Goal: Contribute content: Contribute content

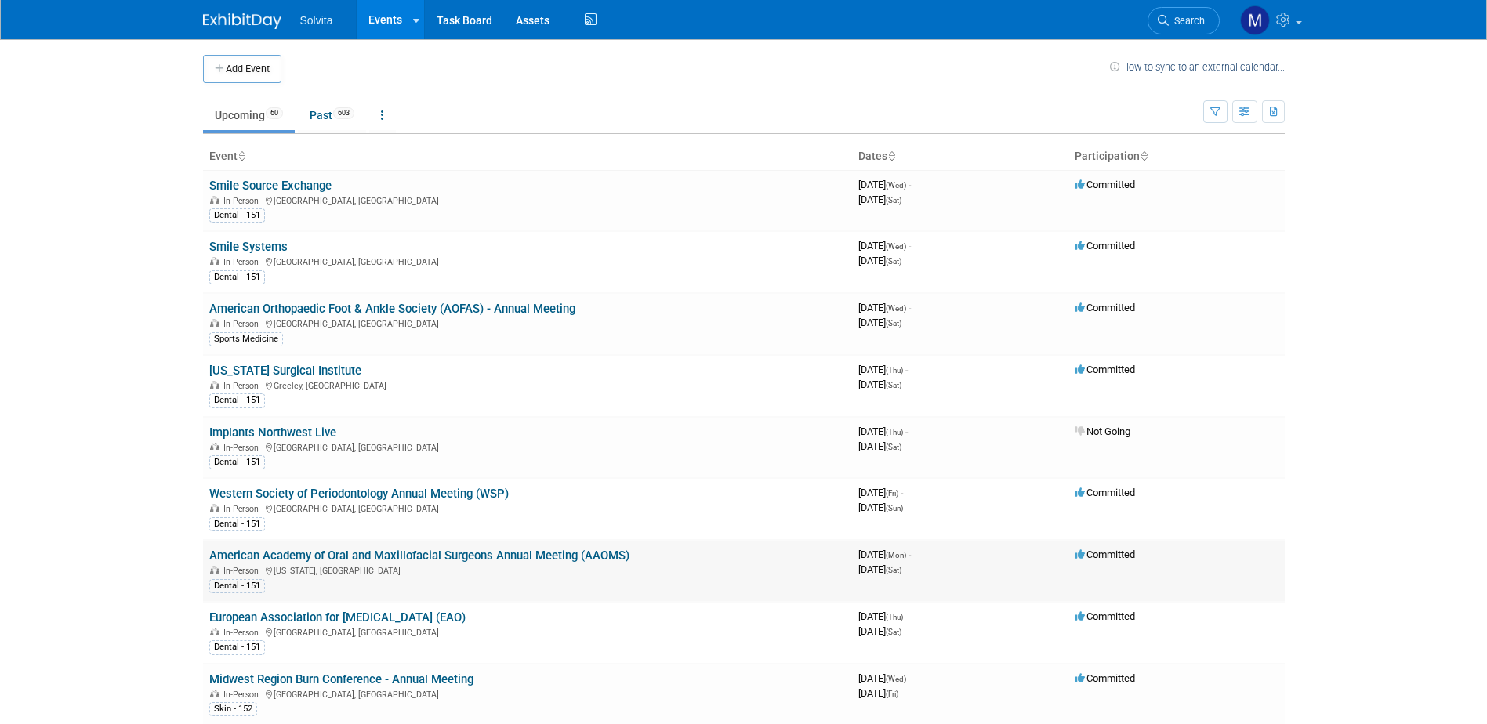
click at [362, 553] on link "American Academy of Oral and Maxillofacial Surgeons Annual Meeting (AAOMS)" at bounding box center [419, 556] width 420 height 14
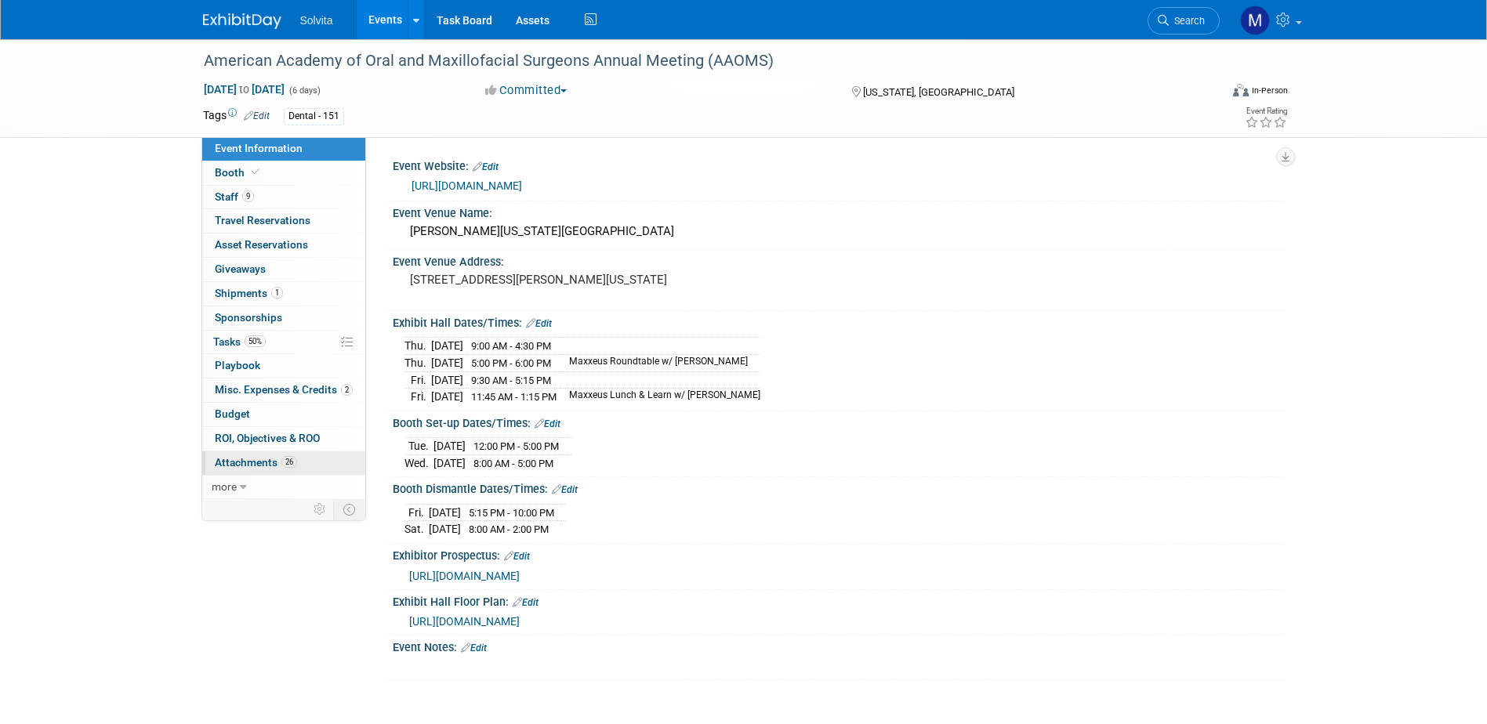
click at [270, 467] on span "Attachments 26" at bounding box center [256, 462] width 82 height 13
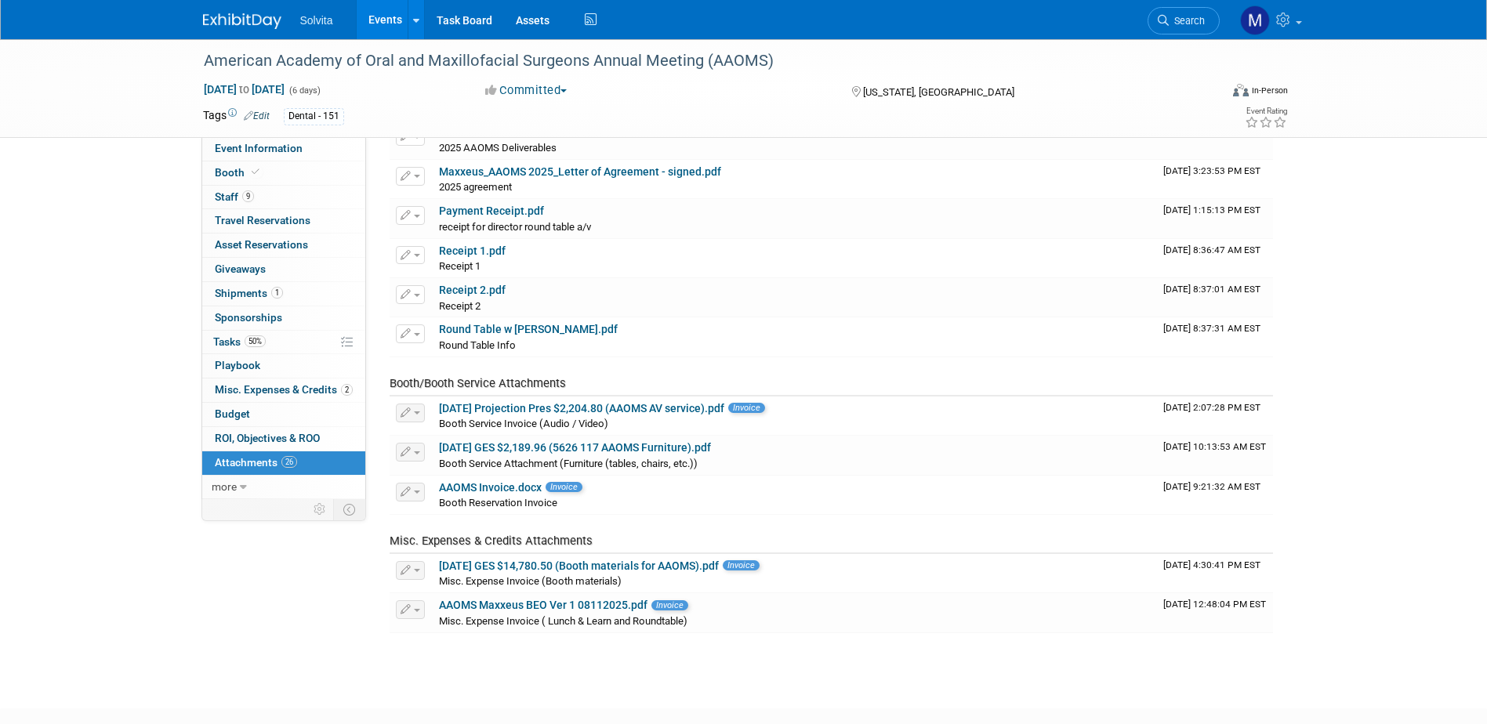
scroll to position [800, 0]
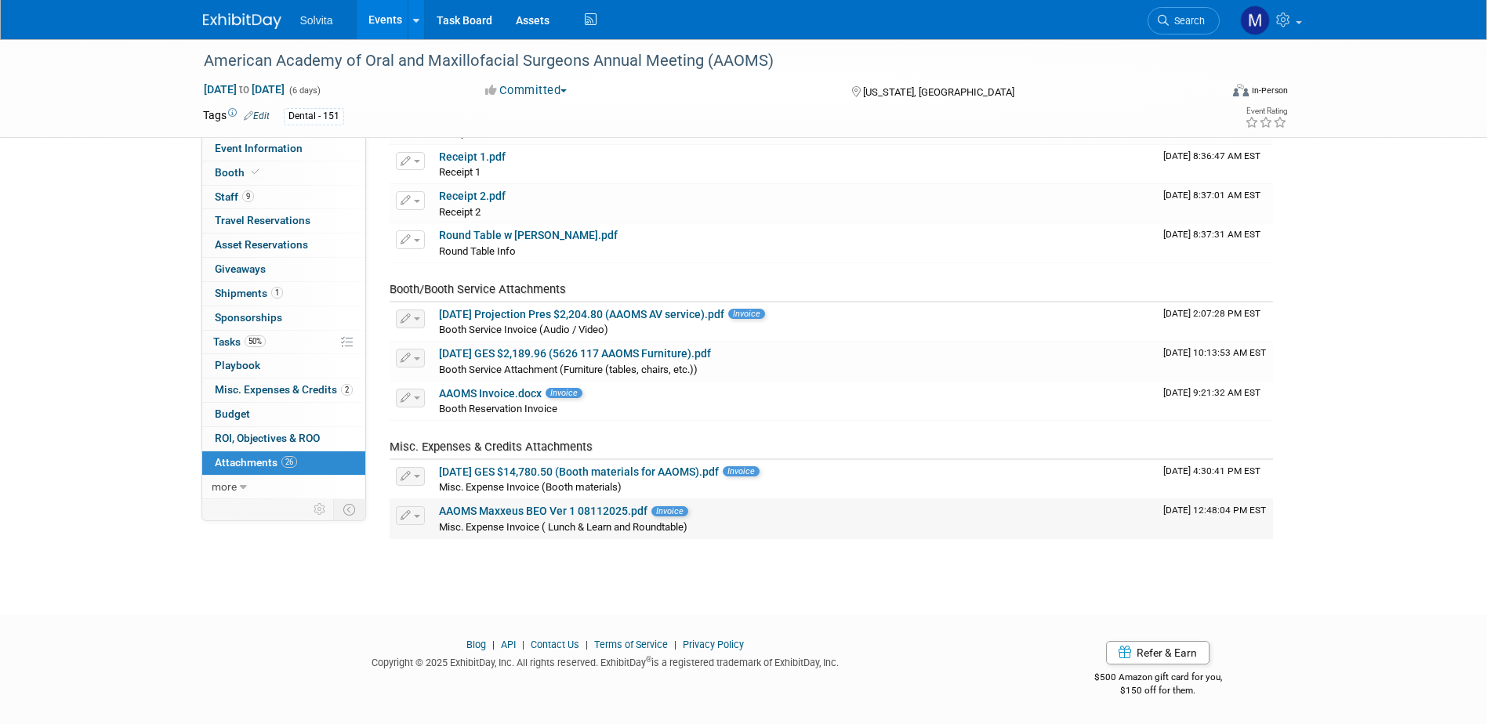
click at [516, 513] on link "AAOMS Maxxeus BEO Ver 1 08112025.pdf" at bounding box center [543, 511] width 209 height 13
click at [620, 512] on link "AAOMS Maxxeus BEO Ver 1 08112025.pdf" at bounding box center [543, 511] width 209 height 13
click at [407, 514] on icon "button" at bounding box center [406, 516] width 11 height 10
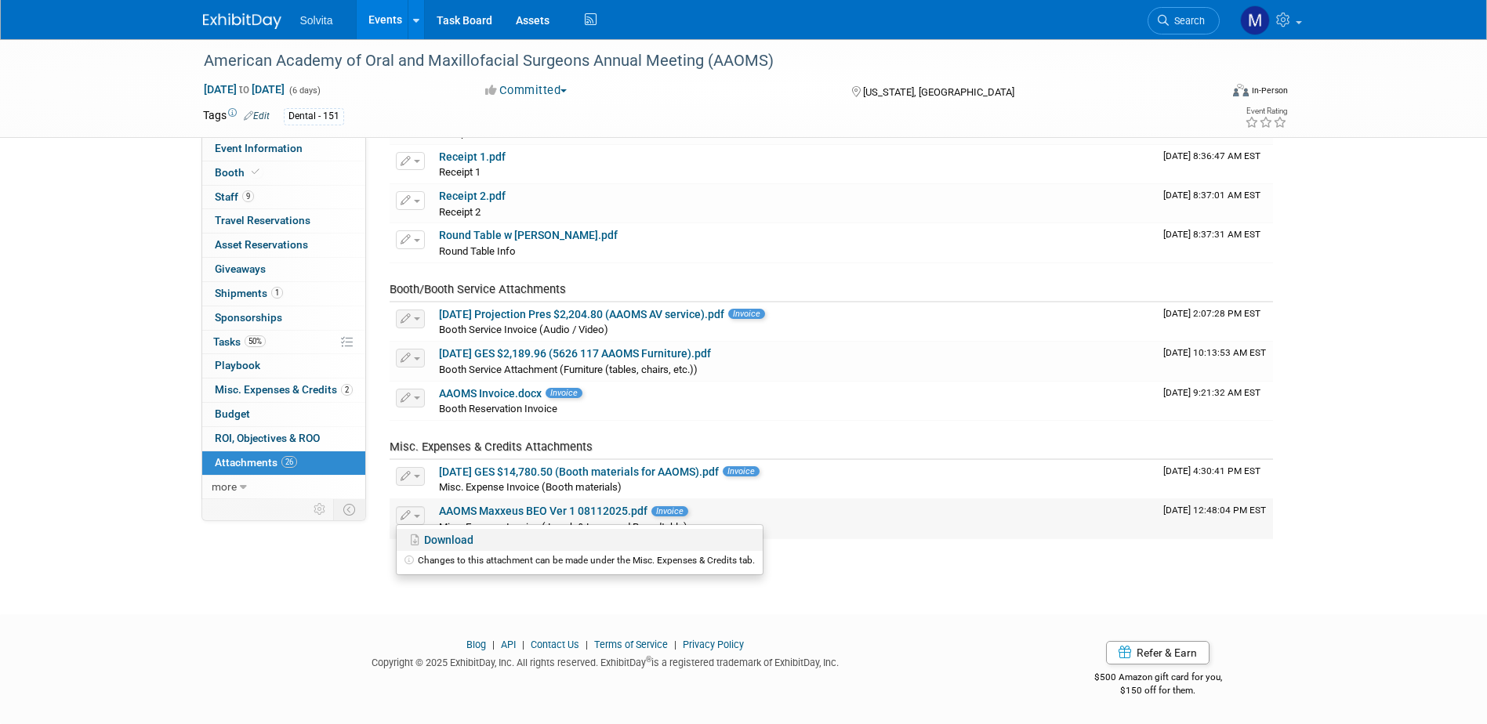
click at [432, 533] on link "Download" at bounding box center [580, 540] width 366 height 22
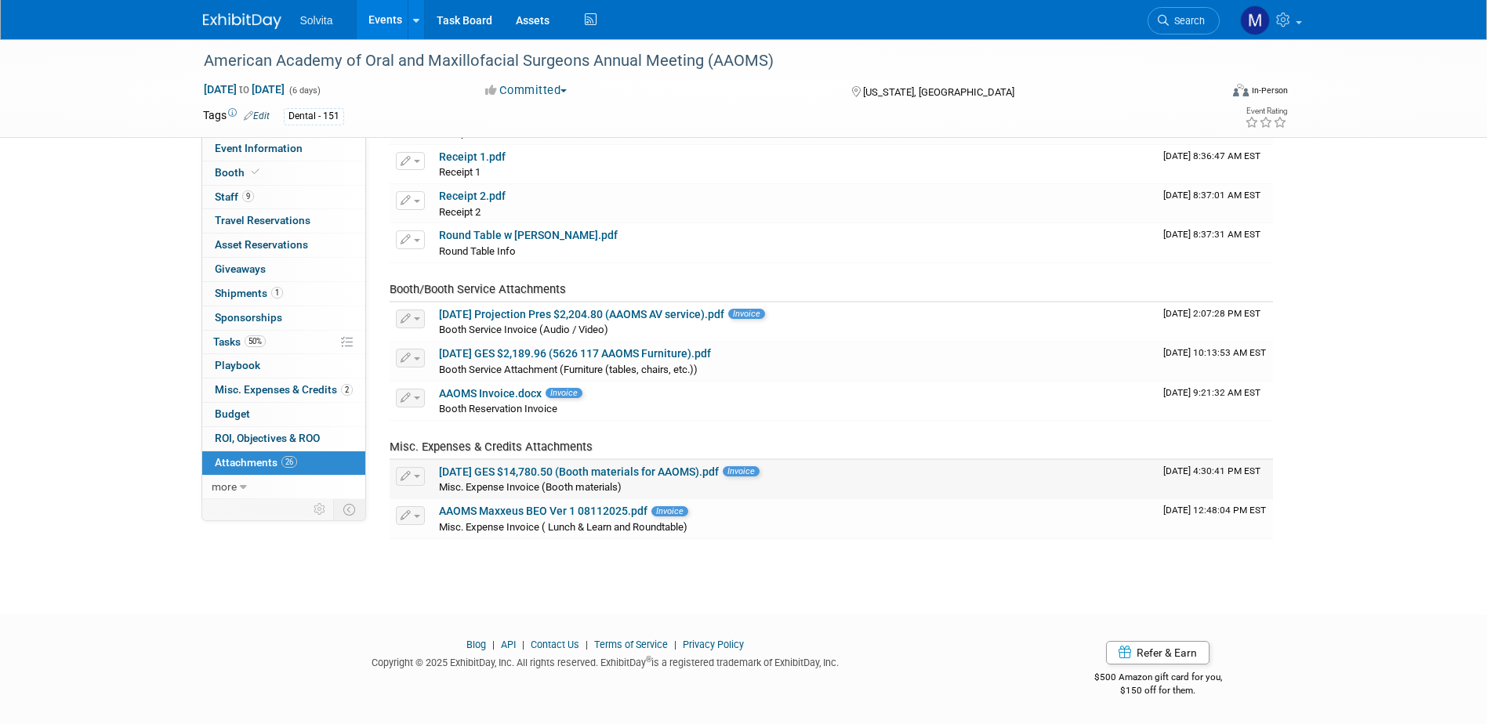
click at [417, 483] on button "button" at bounding box center [410, 476] width 29 height 19
click at [456, 496] on link "Download" at bounding box center [580, 501] width 366 height 22
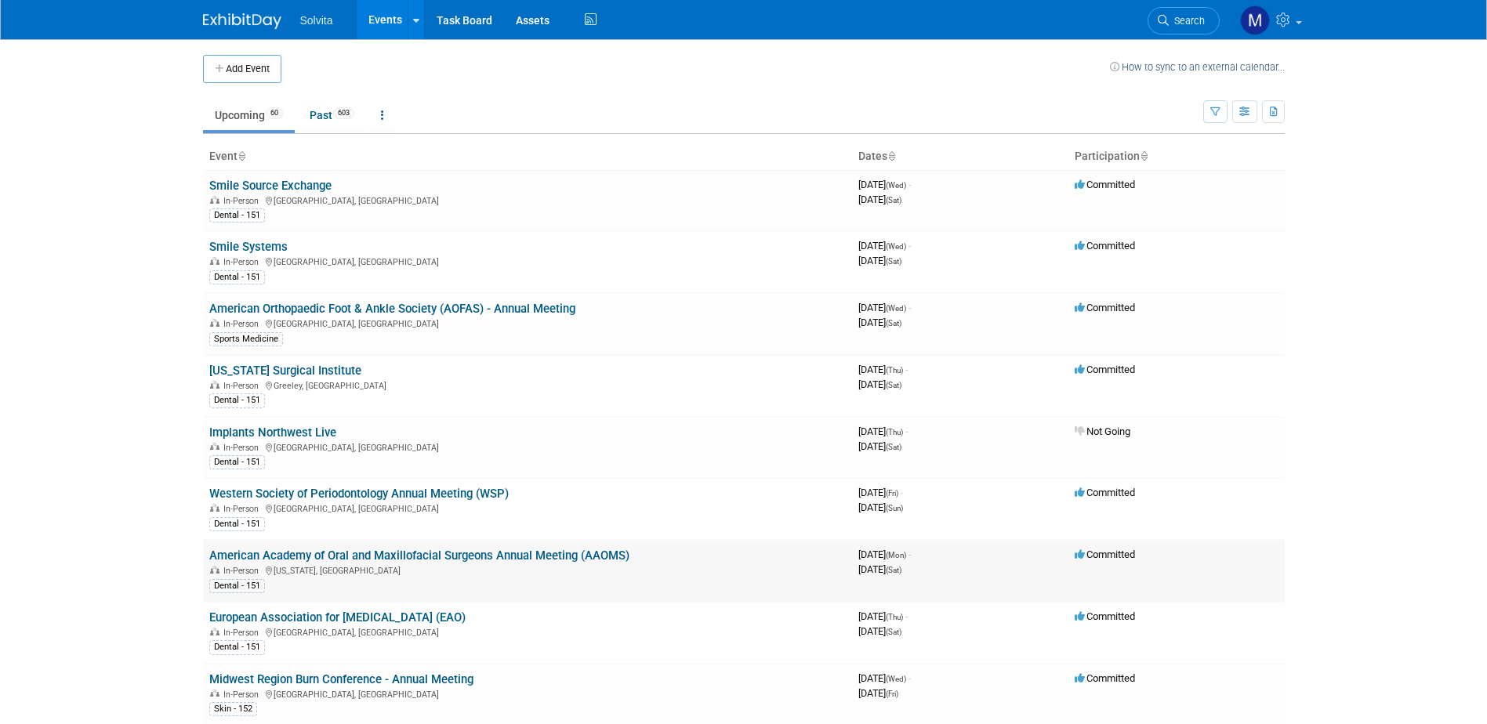
click at [383, 554] on link "American Academy of Oral and Maxillofacial Surgeons Annual Meeting (AAOMS)" at bounding box center [419, 556] width 420 height 14
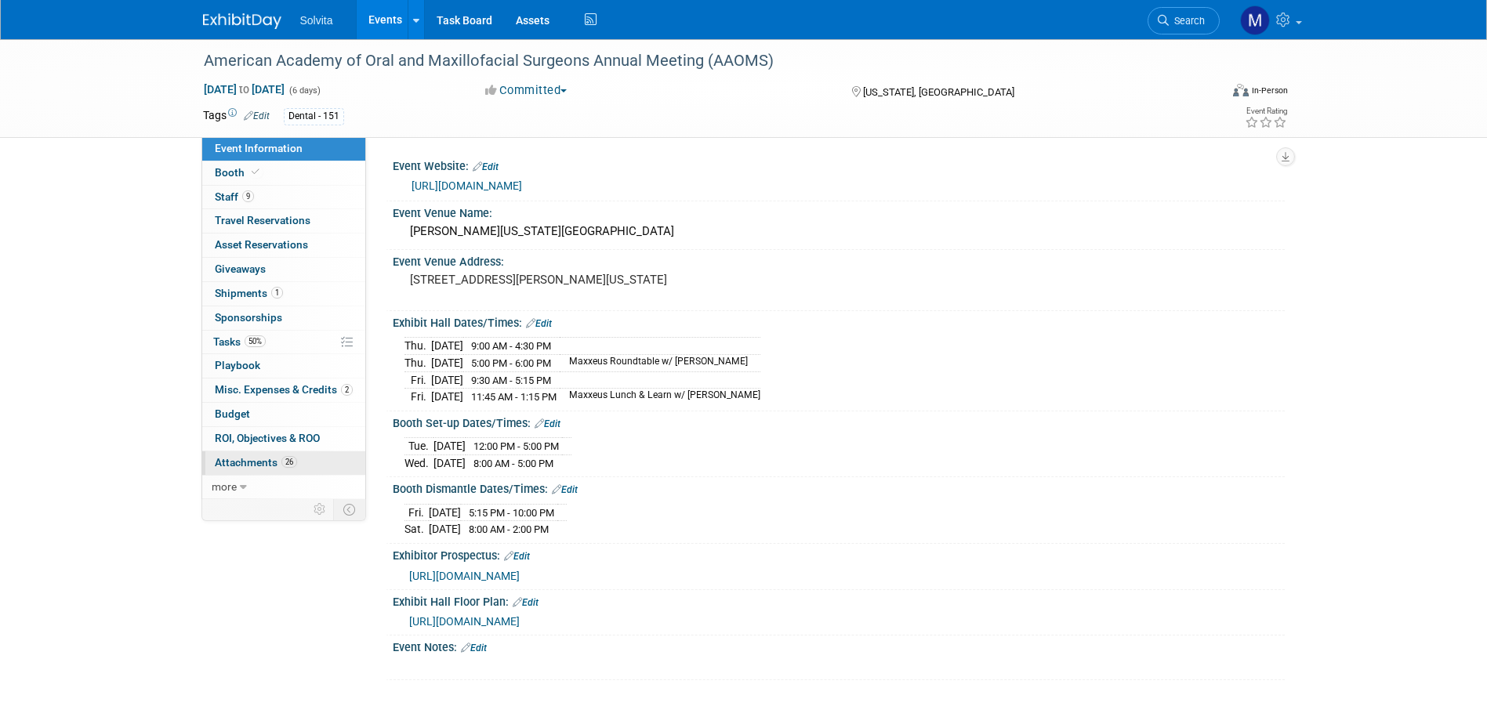
click at [245, 457] on span "Attachments 26" at bounding box center [256, 462] width 82 height 13
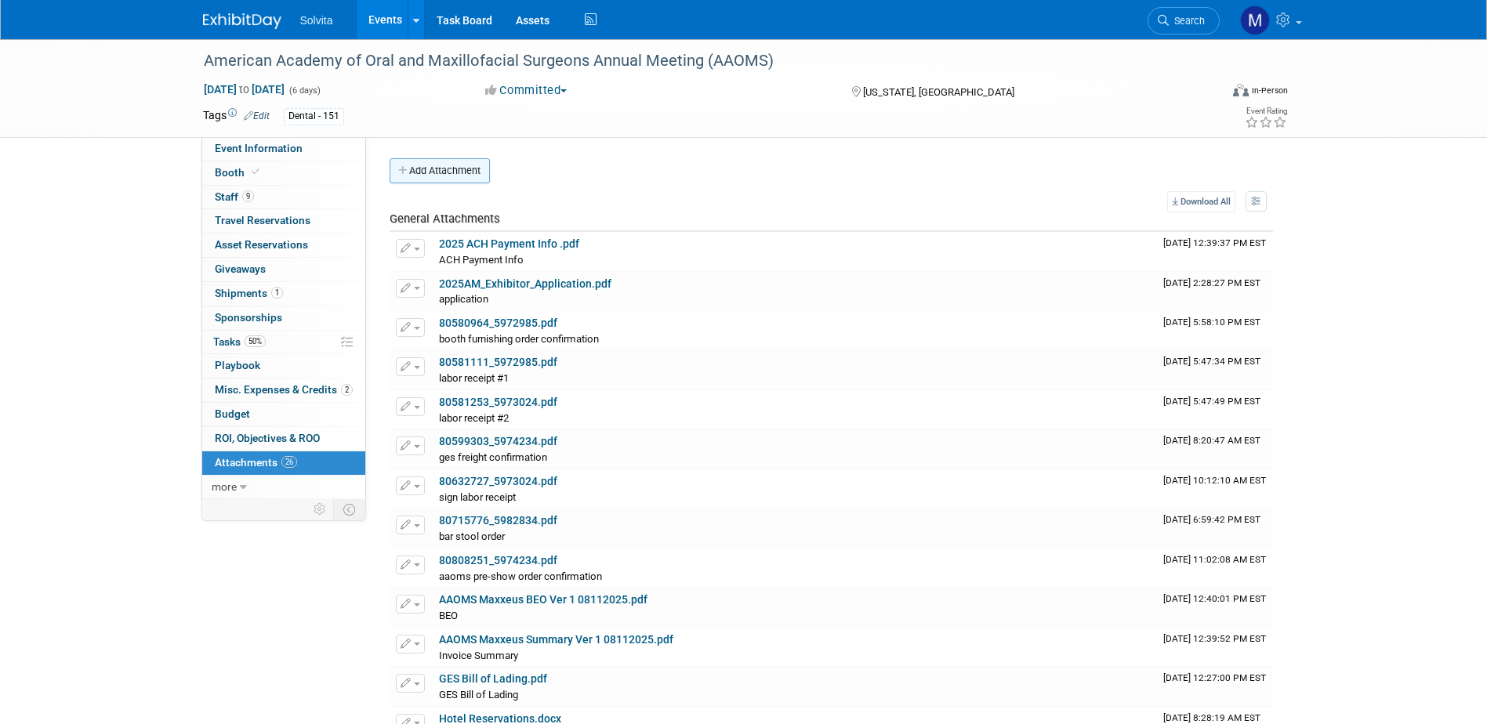
click at [471, 171] on button "Add Attachment" at bounding box center [440, 170] width 100 height 25
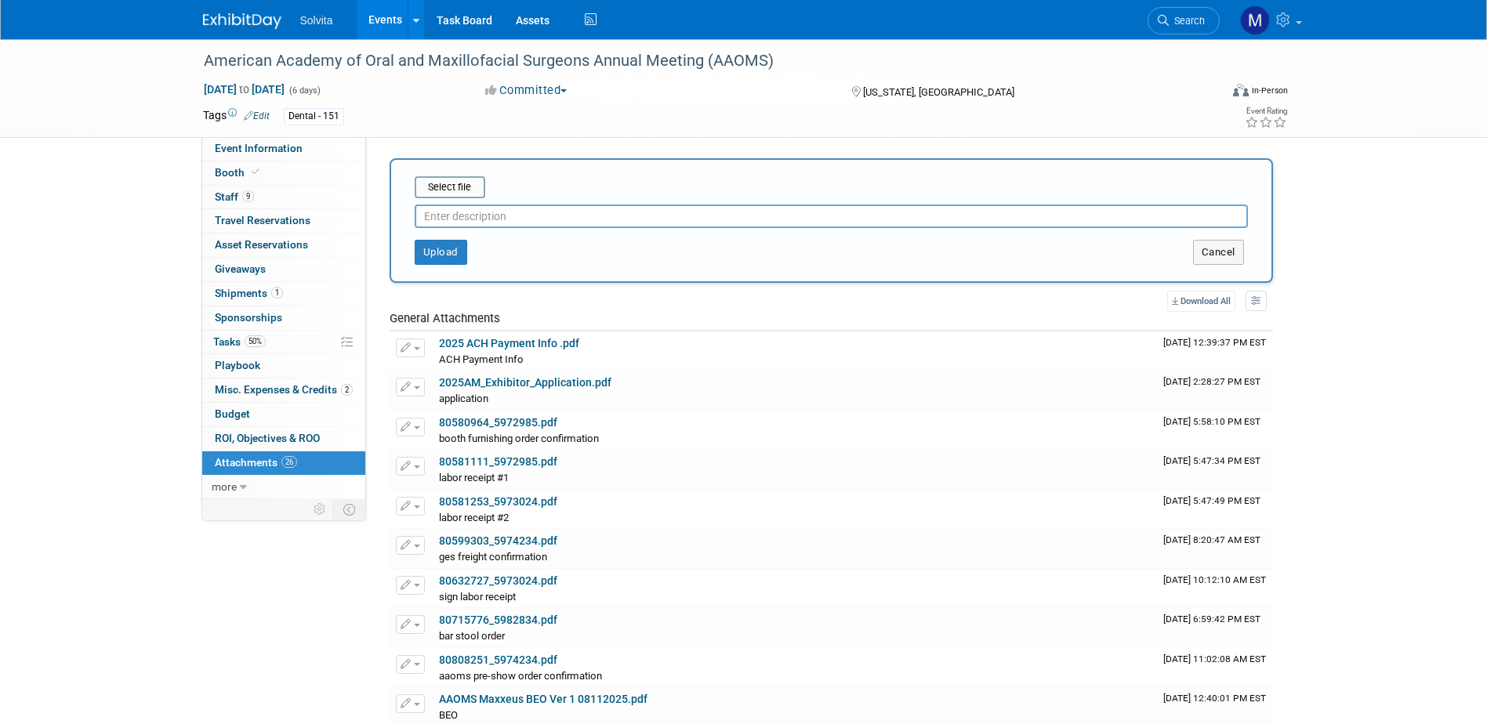
click at [496, 216] on input "text" at bounding box center [831, 217] width 833 height 24
type input "A"
type input "y"
type input "k"
type input "lunch n learn recording invoice"
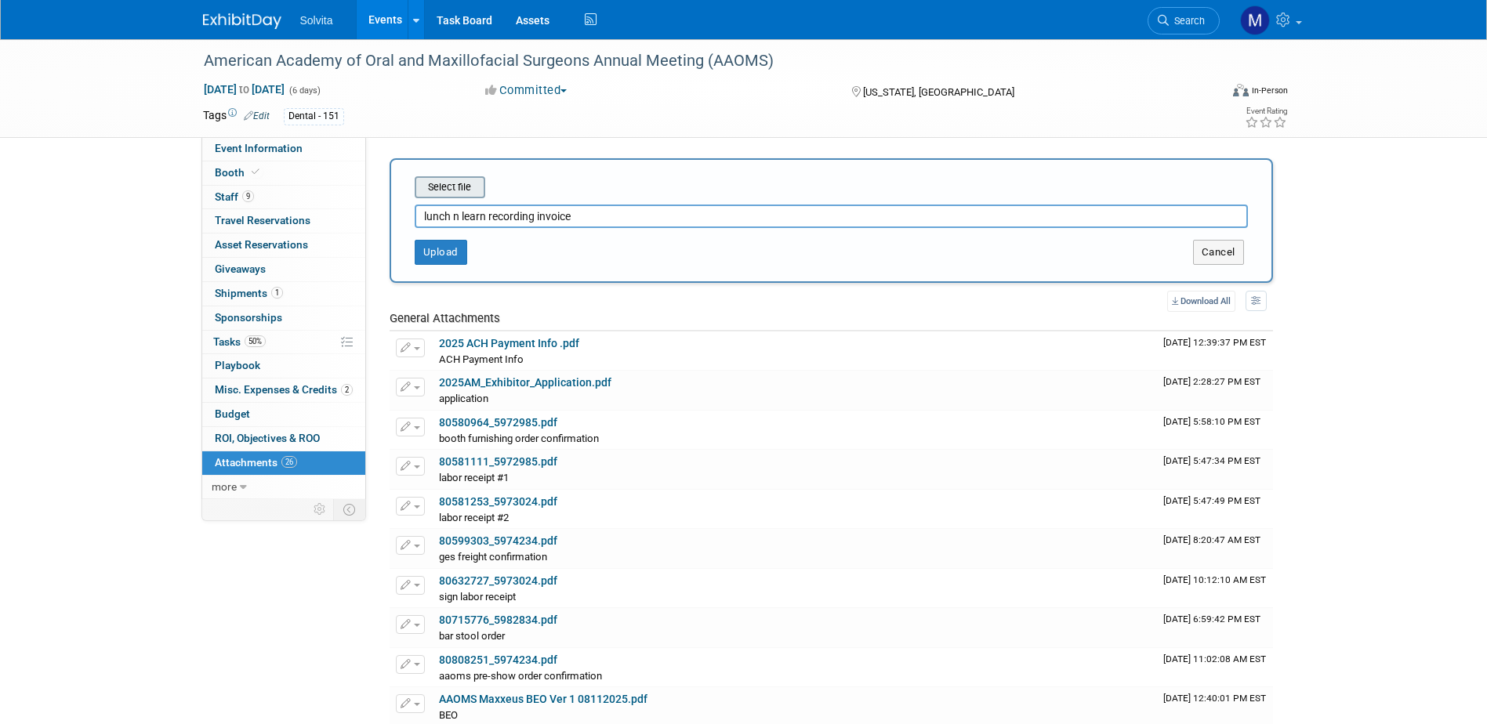
click at [480, 182] on input "file" at bounding box center [390, 187] width 187 height 19
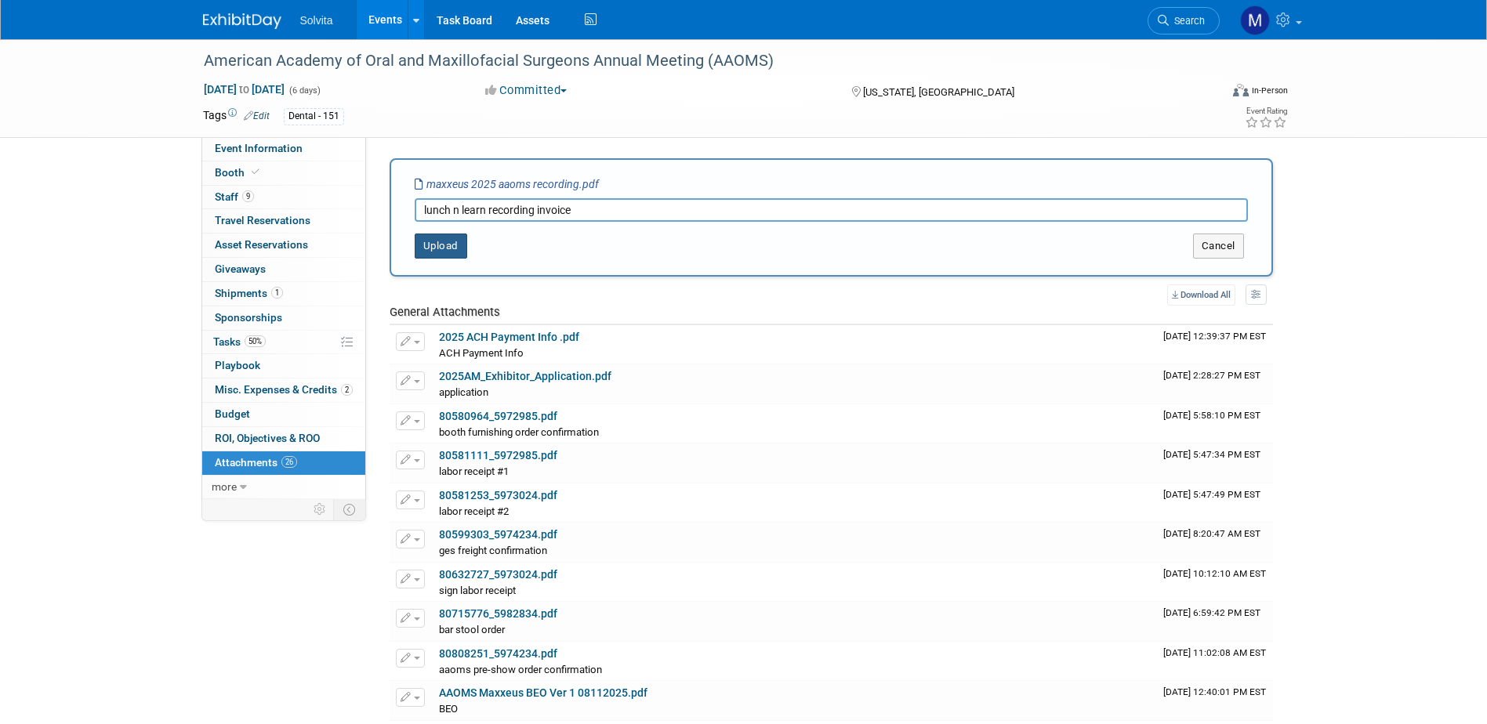
click at [425, 258] on button "Upload" at bounding box center [441, 246] width 53 height 25
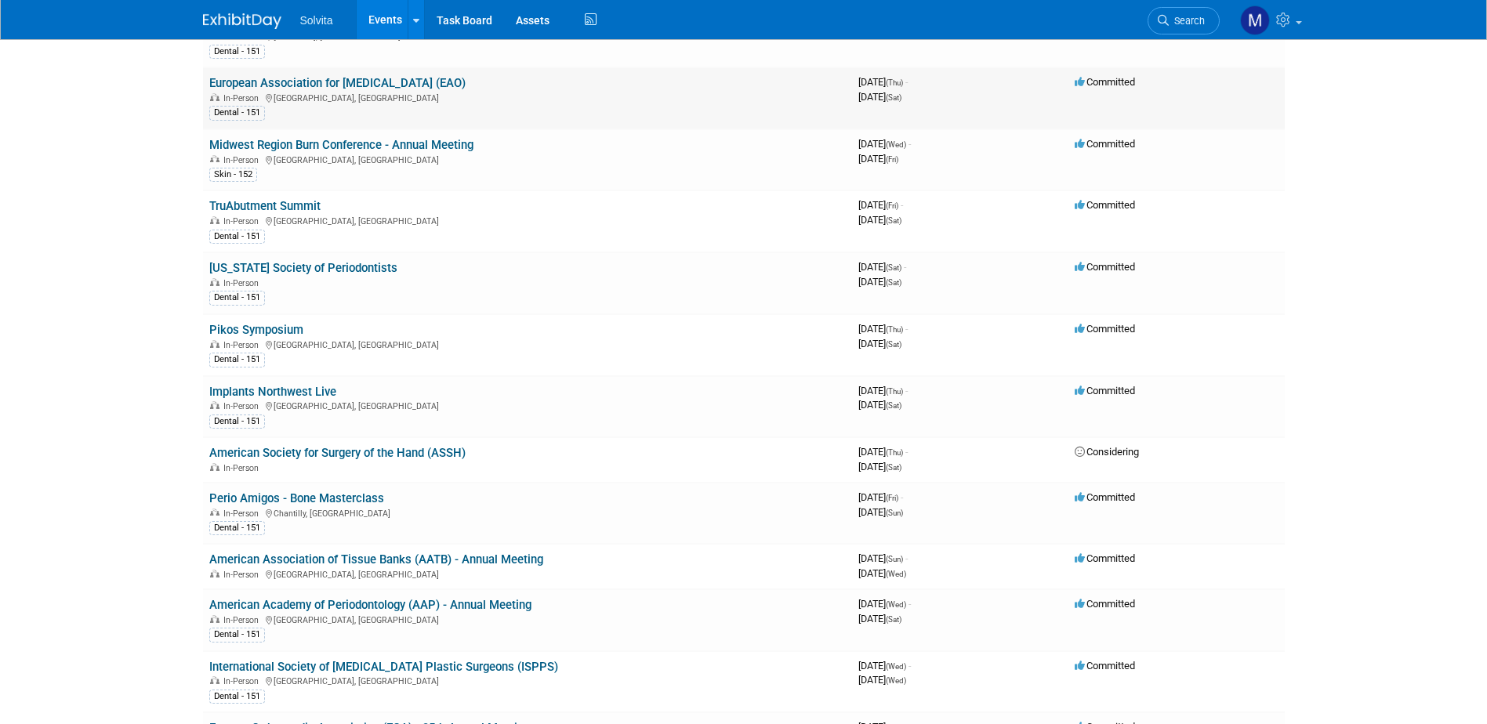
scroll to position [549, 0]
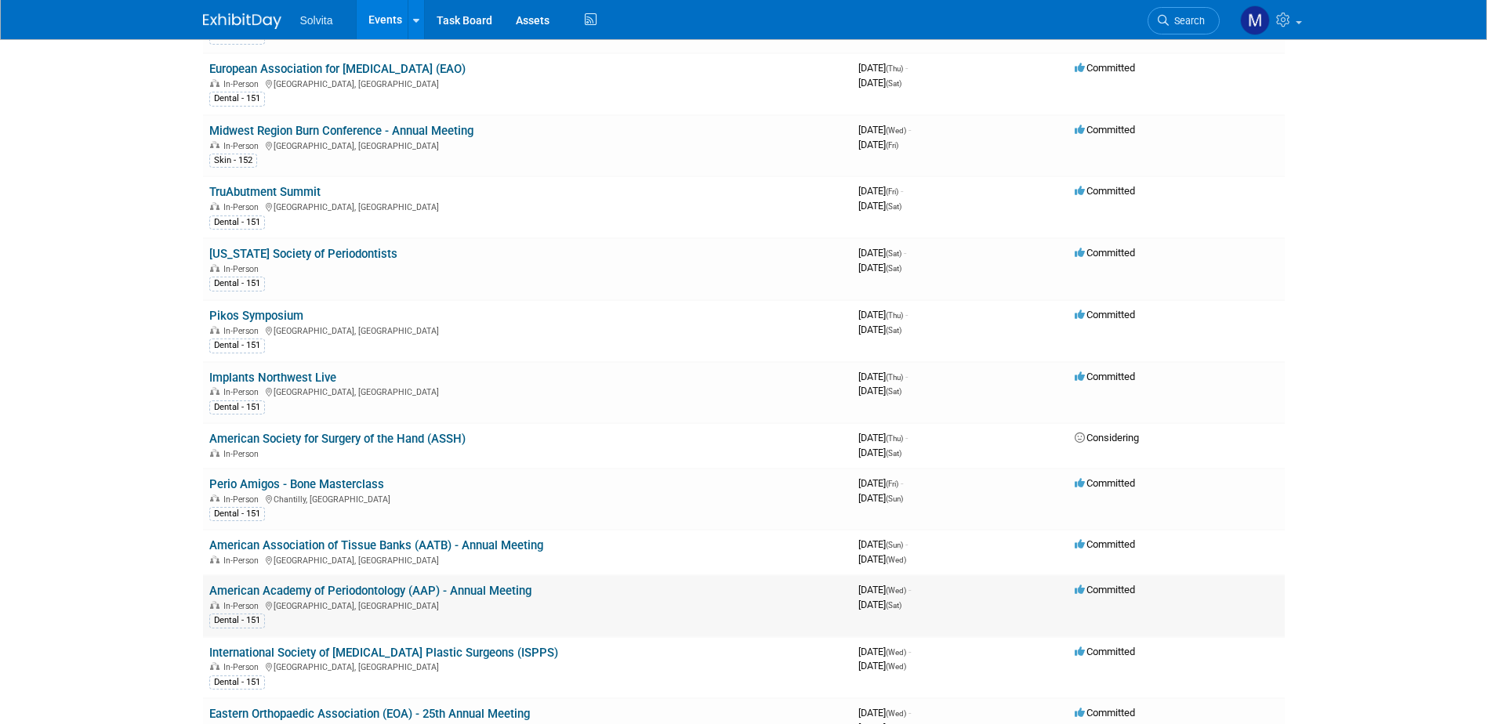
click at [328, 589] on link "American Academy of Periodontology (AAP) - Annual Meeting" at bounding box center [370, 591] width 322 height 14
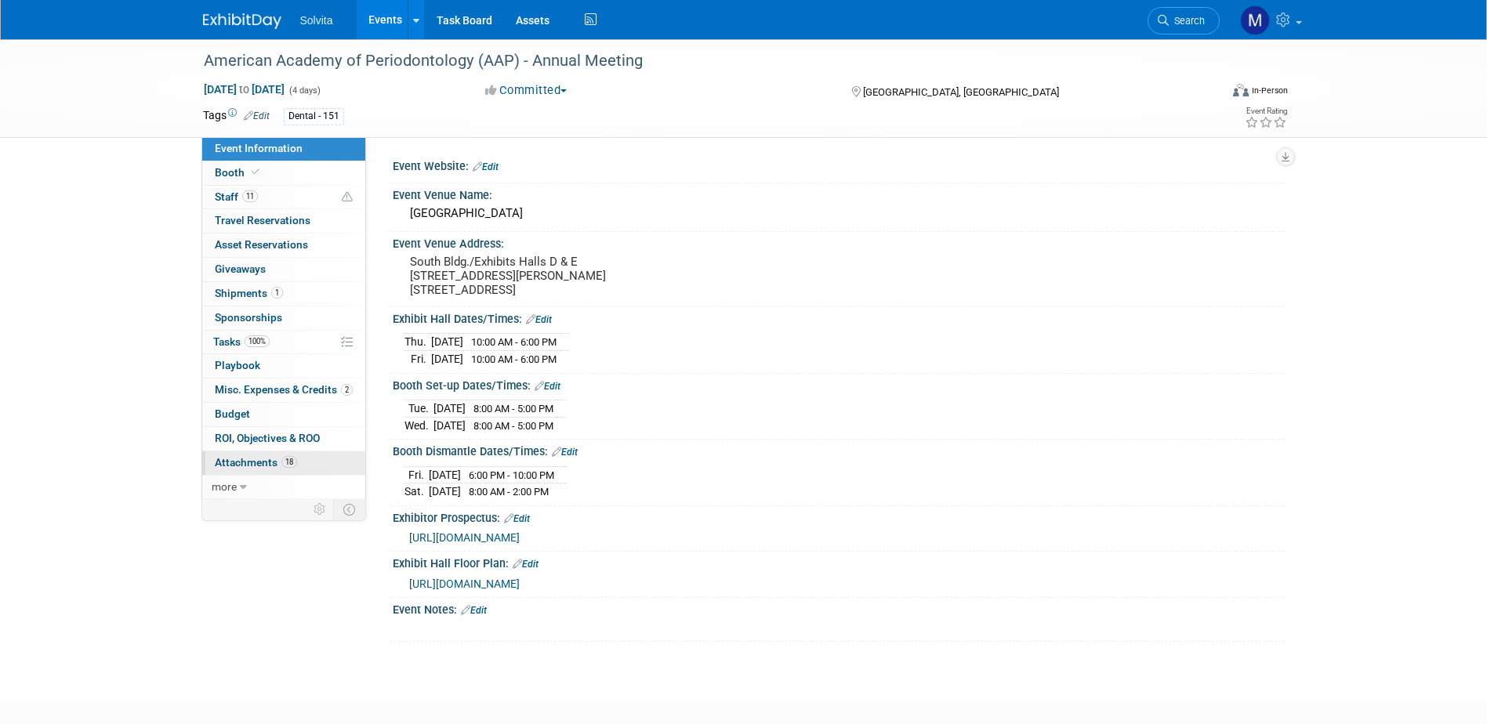
click at [261, 467] on span "Attachments 18" at bounding box center [256, 462] width 82 height 13
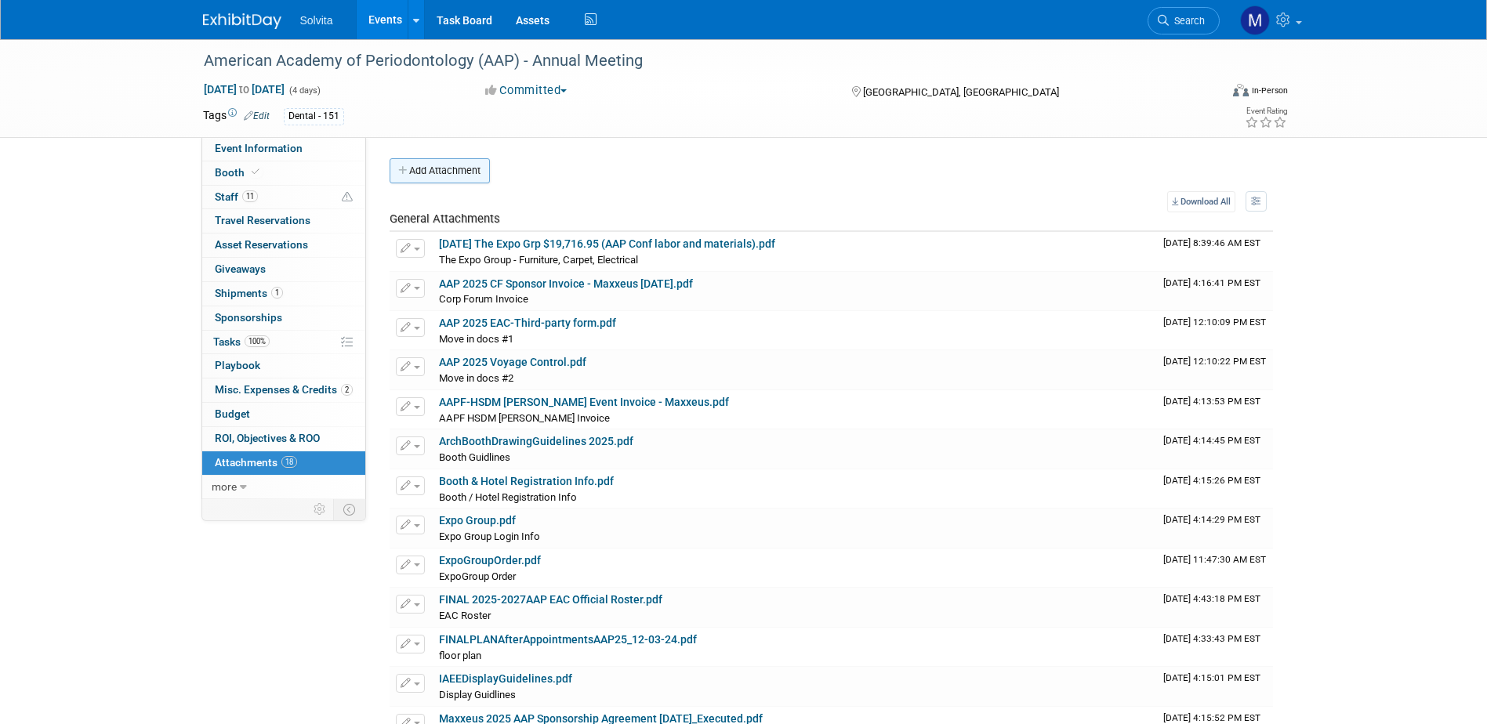
click at [459, 169] on button "Add Attachment" at bounding box center [440, 170] width 100 height 25
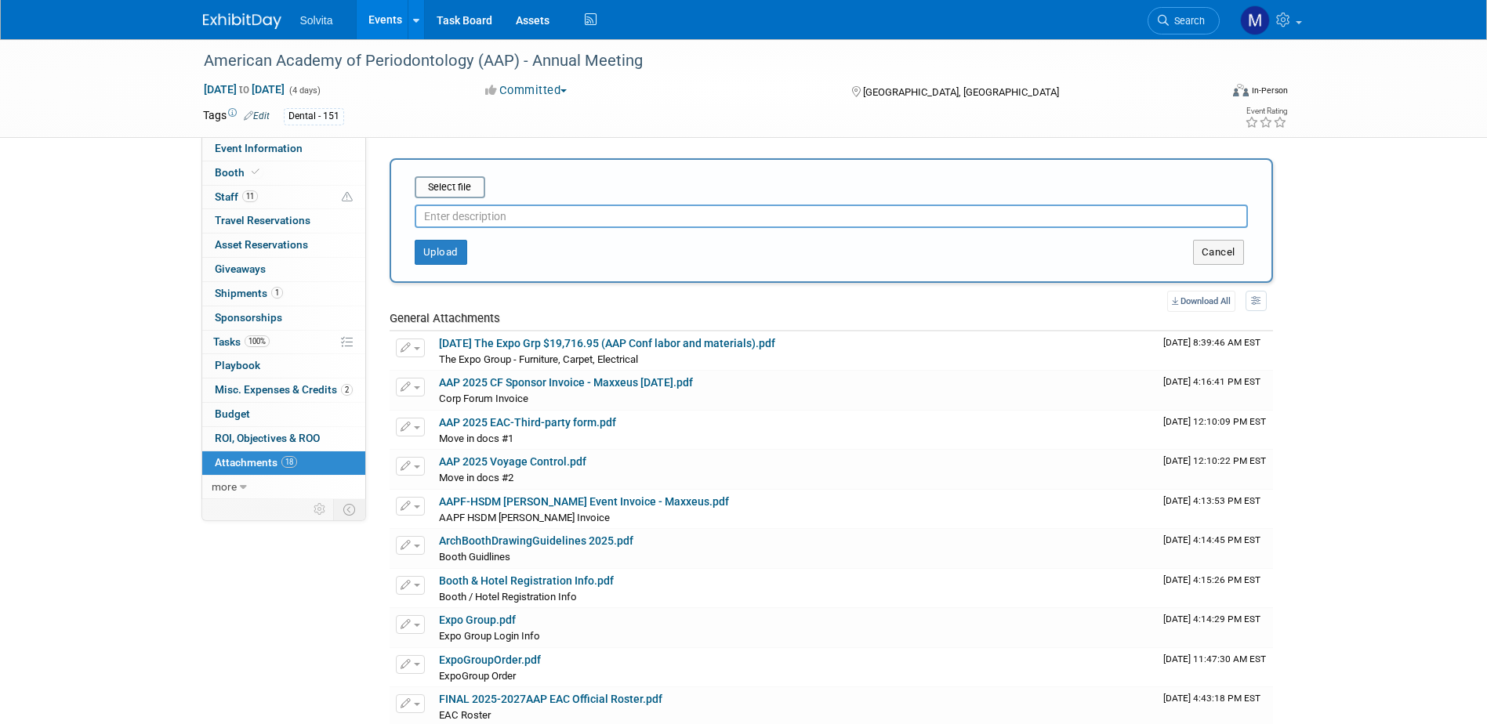
click at [501, 217] on input "text" at bounding box center [831, 217] width 833 height 24
type input "resident reception agreement"
click at [451, 186] on input "file" at bounding box center [390, 187] width 187 height 19
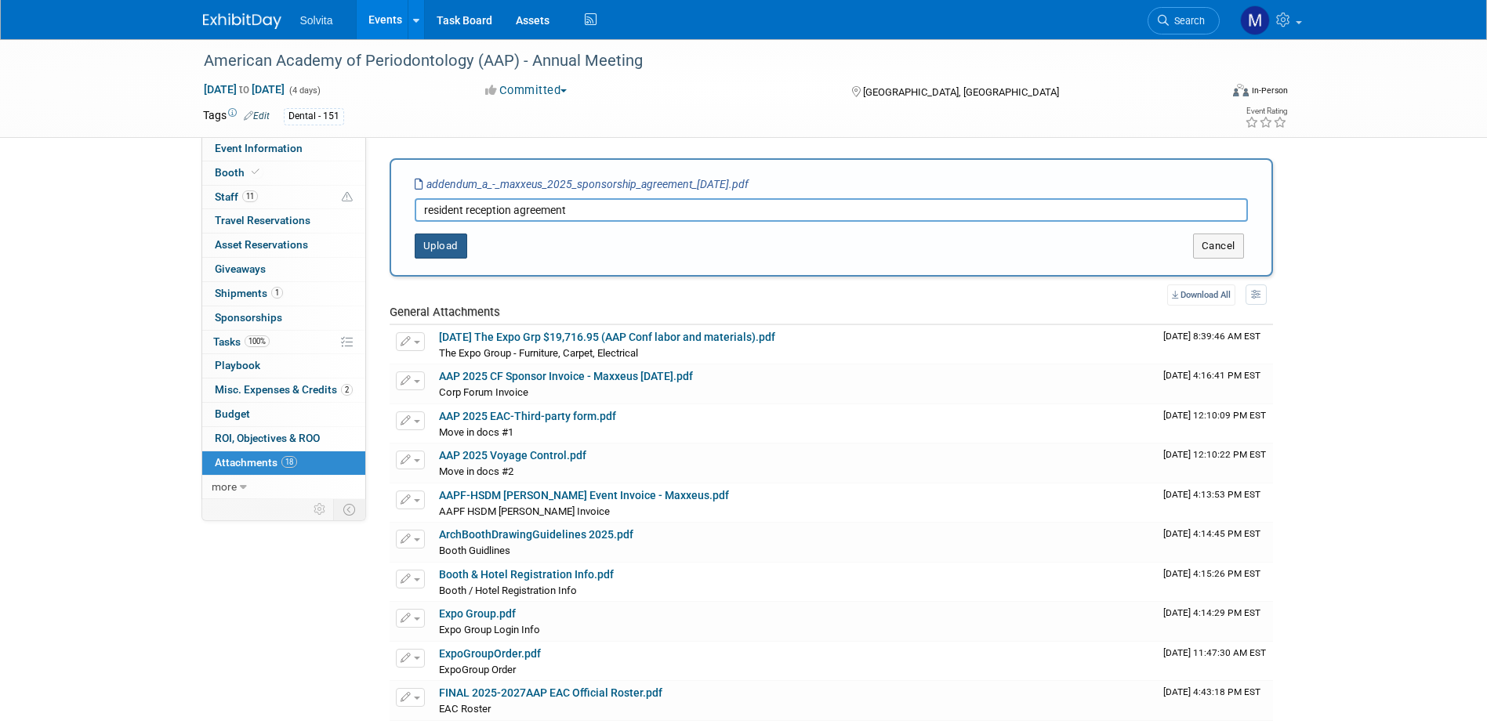
click at [452, 241] on button "Upload" at bounding box center [441, 246] width 53 height 25
